Goal: Task Accomplishment & Management: Manage account settings

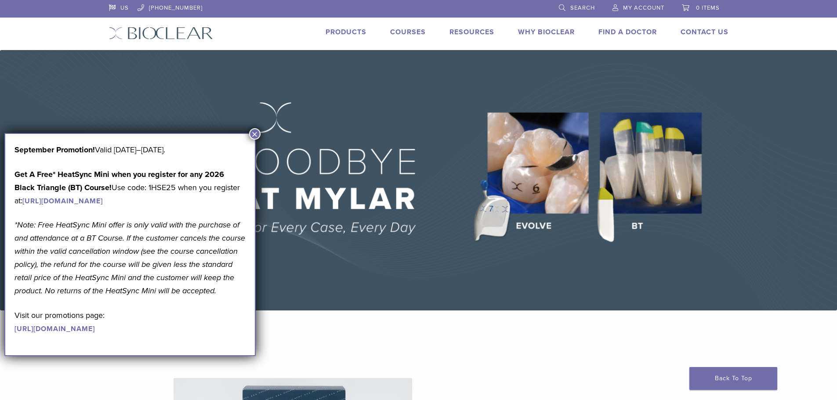
click at [645, 7] on span "My Account" at bounding box center [643, 7] width 41 height 7
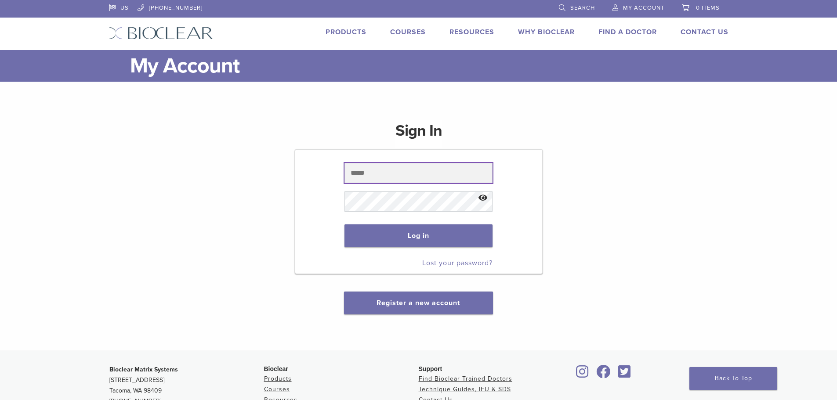
click at [382, 175] on input "text" at bounding box center [418, 173] width 148 height 20
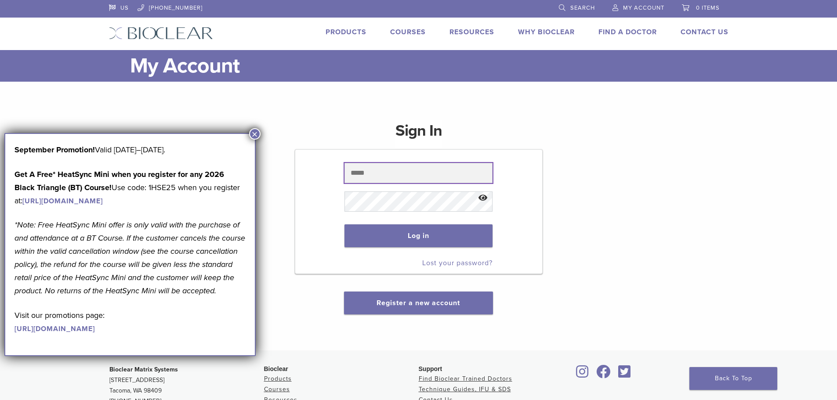
click at [383, 176] on input "text" at bounding box center [418, 173] width 148 height 20
type input "**********"
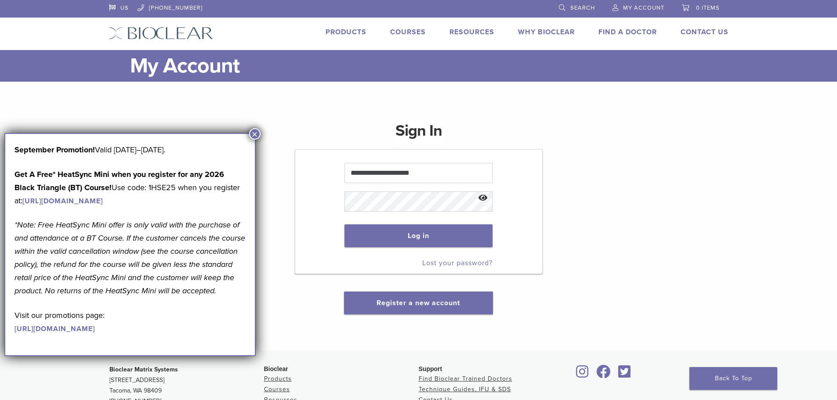
click at [250, 134] on button "×" at bounding box center [254, 133] width 11 height 11
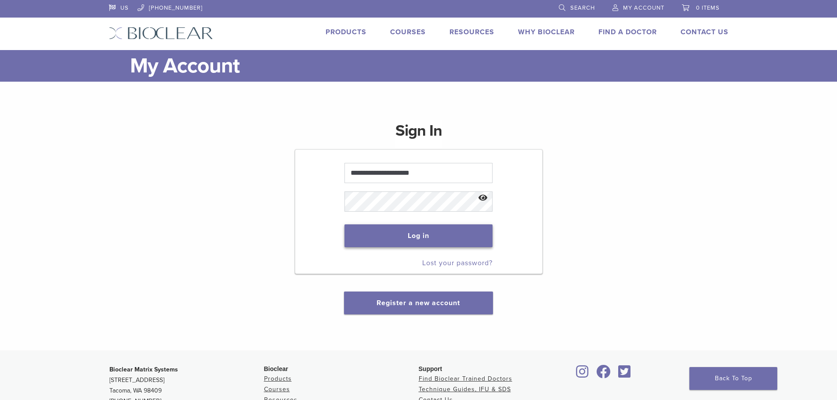
click at [415, 239] on button "Log in" at bounding box center [418, 236] width 148 height 23
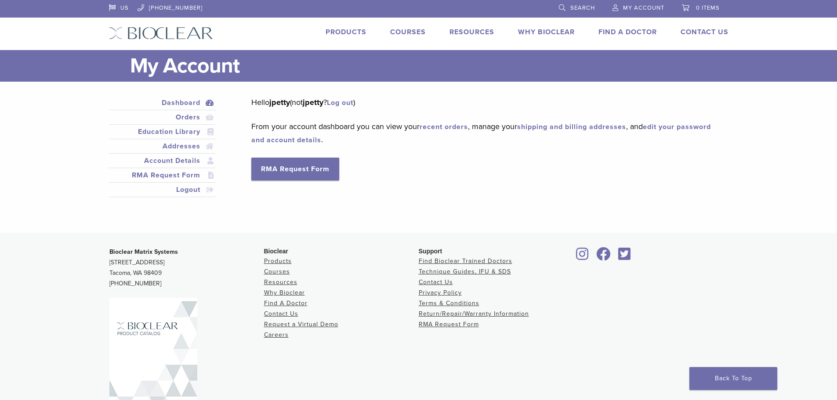
click at [177, 101] on link "Dashboard" at bounding box center [163, 103] width 104 height 11
click at [162, 36] on img at bounding box center [161, 33] width 104 height 13
